Goal: Find specific page/section: Find specific page/section

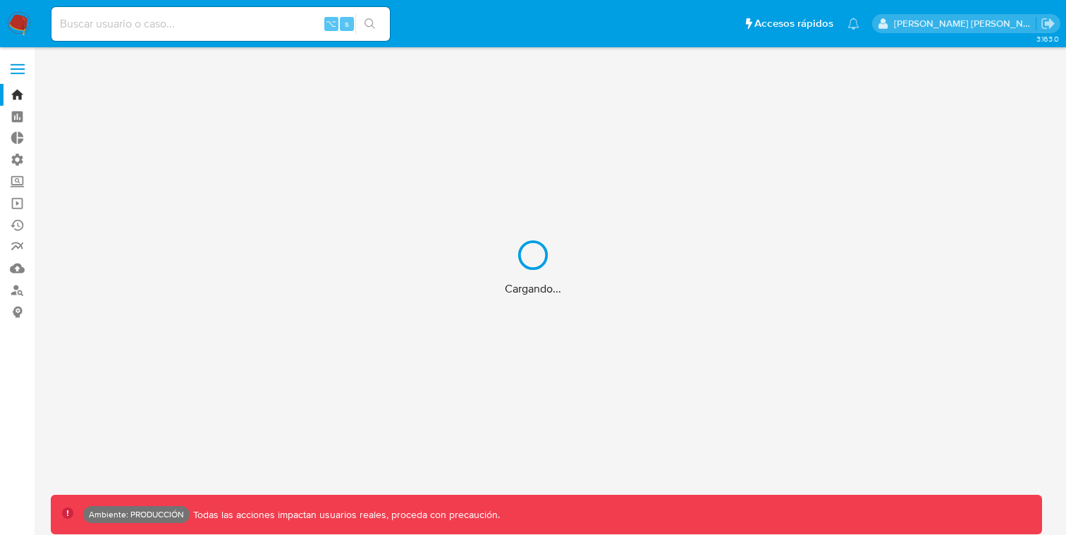
click at [16, 80] on div "Cargando..." at bounding box center [533, 267] width 1066 height 535
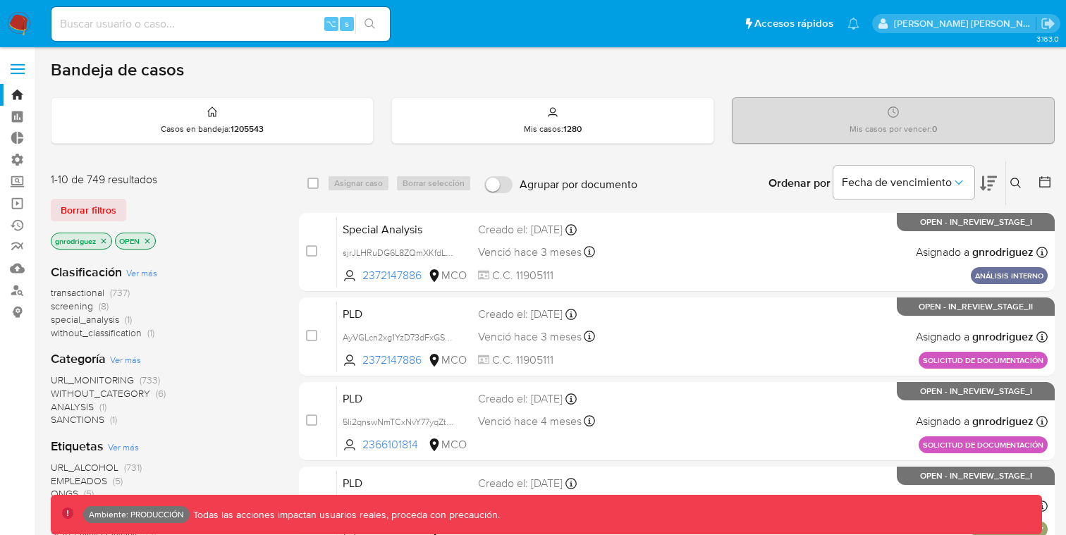
click at [16, 74] on span at bounding box center [18, 74] width 14 height 2
click at [0, 0] on input "checkbox" at bounding box center [0, 0] width 0 height 0
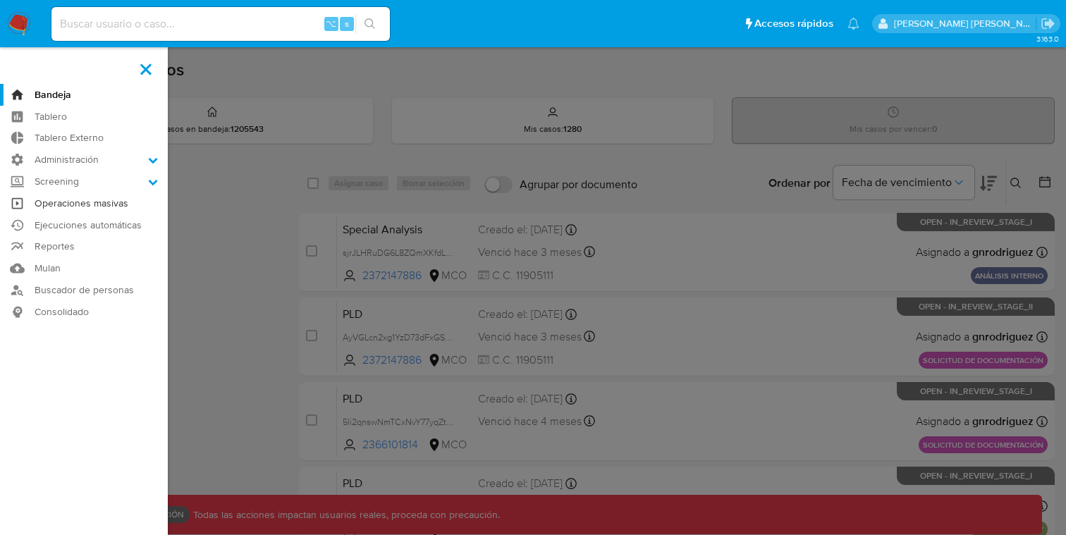
click at [86, 206] on link "Operaciones masivas" at bounding box center [84, 203] width 168 height 22
